Goal: Entertainment & Leisure: Consume media (video, audio)

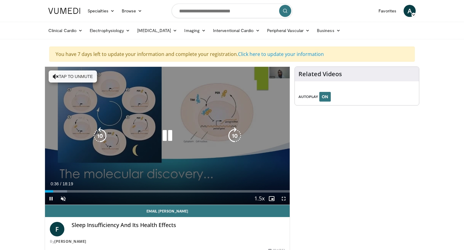
click at [157, 107] on div "10 seconds Tap to unmute" at bounding box center [167, 136] width 245 height 138
click at [164, 124] on div "10 seconds Tap to unmute" at bounding box center [167, 136] width 245 height 138
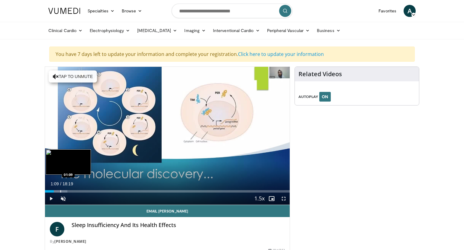
click at [60, 190] on div "Loaded : 9.09% 00:39 01:09" at bounding box center [167, 191] width 245 height 2
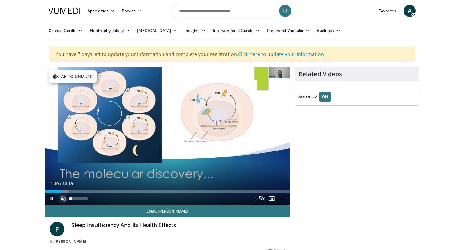
click at [64, 202] on span "Video Player" at bounding box center [63, 198] width 12 height 12
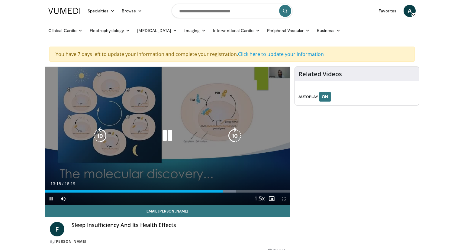
click at [168, 135] on icon "Video Player" at bounding box center [167, 135] width 17 height 17
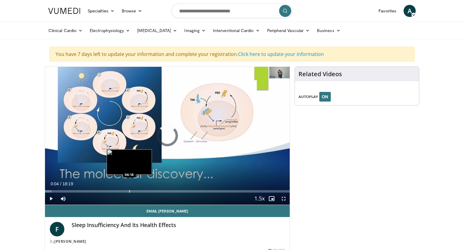
drag, startPoint x: 222, startPoint y: 190, endPoint x: 46, endPoint y: 191, distance: 176.0
click at [46, 191] on div "Loaded : 2.70% 00:05 06:18" at bounding box center [167, 191] width 245 height 2
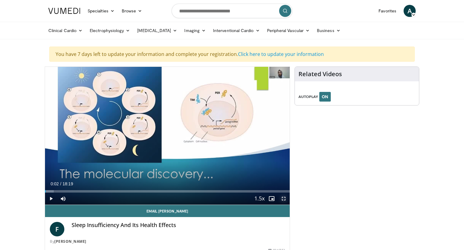
click at [280, 197] on span "Video Player" at bounding box center [283, 198] width 12 height 12
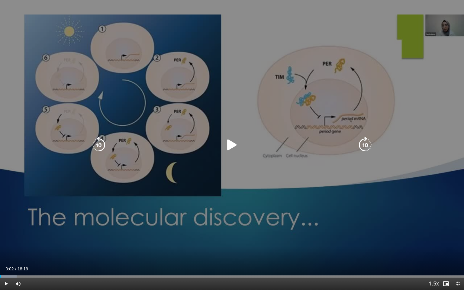
click at [324, 118] on div "10 seconds Tap to unmute" at bounding box center [232, 145] width 464 height 290
click at [311, 118] on div "10 seconds Tap to unmute" at bounding box center [232, 145] width 464 height 290
click at [274, 114] on div "10 seconds Tap to unmute" at bounding box center [232, 145] width 464 height 290
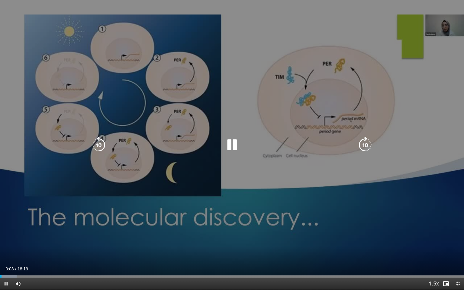
click at [274, 114] on div "10 seconds Tap to unmute" at bounding box center [232, 145] width 464 height 290
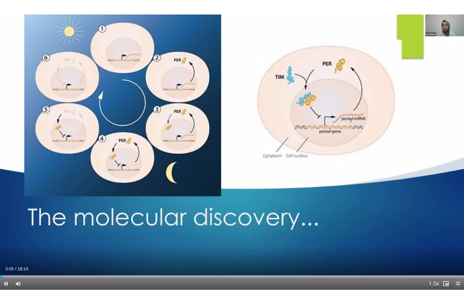
click at [461, 249] on span "Video Player" at bounding box center [458, 283] width 12 height 12
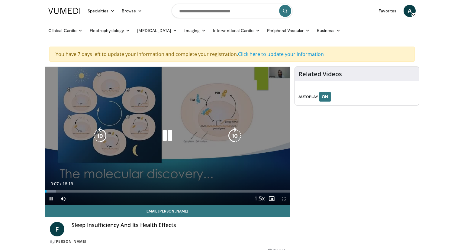
click at [178, 127] on div "10 seconds Tap to unmute" at bounding box center [167, 136] width 245 height 138
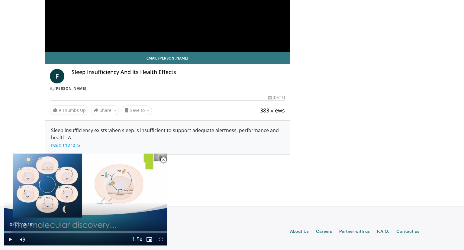
scroll to position [156, 0]
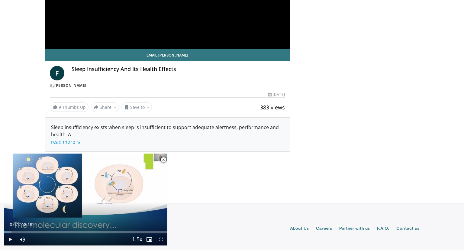
click at [165, 161] on span "Video Player" at bounding box center [163, 160] width 12 height 12
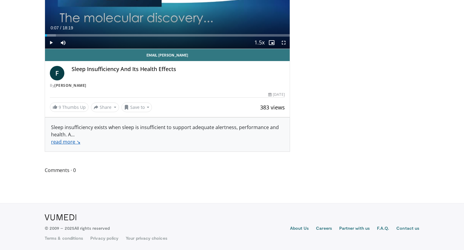
click at [68, 141] on link "read more ↘" at bounding box center [65, 141] width 29 height 7
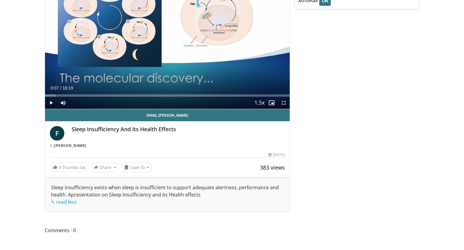
scroll to position [89, 0]
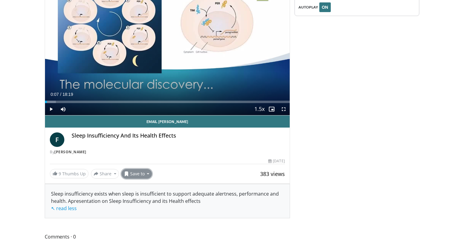
click at [146, 174] on button "Save to" at bounding box center [136, 174] width 31 height 10
click at [408, 138] on div "Related Videos AUTOPLAY ON" at bounding box center [356, 117] width 125 height 280
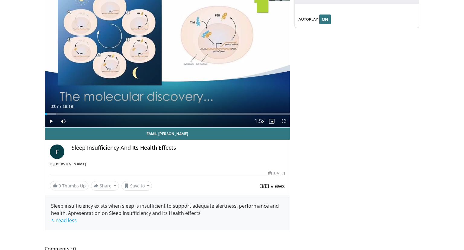
scroll to position [69, 0]
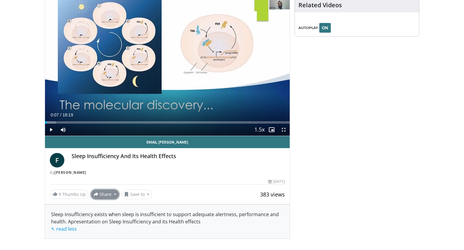
click at [115, 191] on button "Share" at bounding box center [105, 194] width 28 height 10
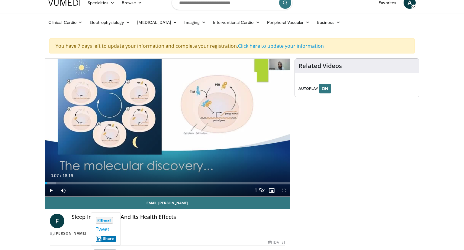
scroll to position [7, 0]
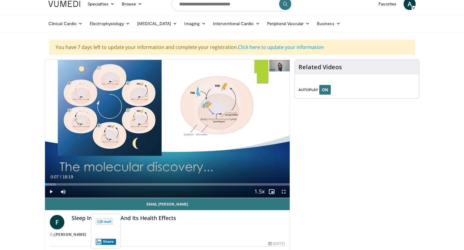
click at [443, 50] on body "Specialties Adult & Family Medicine Allergy, [MEDICAL_DATA], Immunology Anesthe…" at bounding box center [232, 196] width 464 height 406
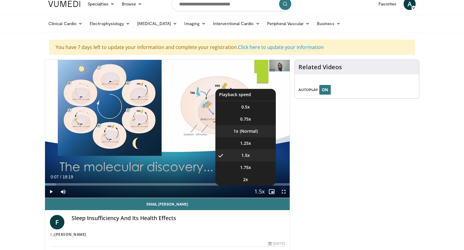
click at [242, 129] on li "1x" at bounding box center [245, 131] width 60 height 12
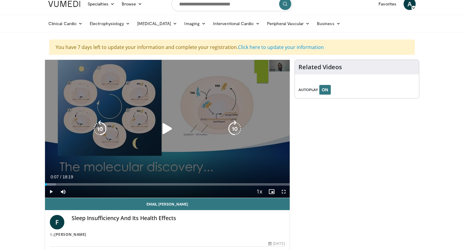
click at [153, 127] on div "Video Player" at bounding box center [167, 129] width 147 height 12
click at [166, 132] on icon "Video Player" at bounding box center [167, 128] width 17 height 17
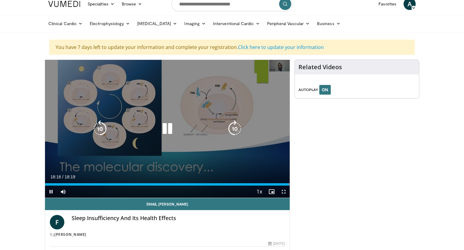
click at [164, 130] on icon "Video Player" at bounding box center [167, 128] width 17 height 17
